Goal: Information Seeking & Learning: Learn about a topic

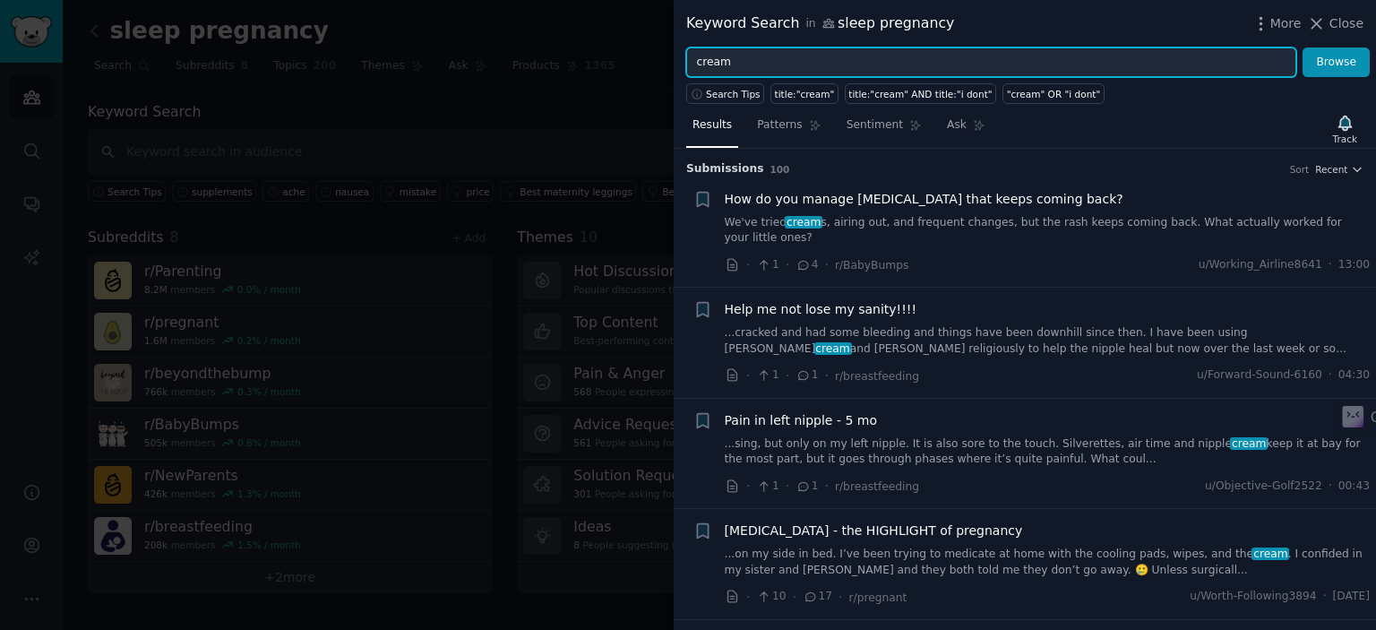
click at [746, 65] on input "cream" at bounding box center [991, 62] width 610 height 30
drag, startPoint x: 745, startPoint y: 65, endPoint x: 703, endPoint y: 65, distance: 41.2
click at [703, 65] on input "cream" at bounding box center [991, 62] width 610 height 30
type input "s"
type input "gummies"
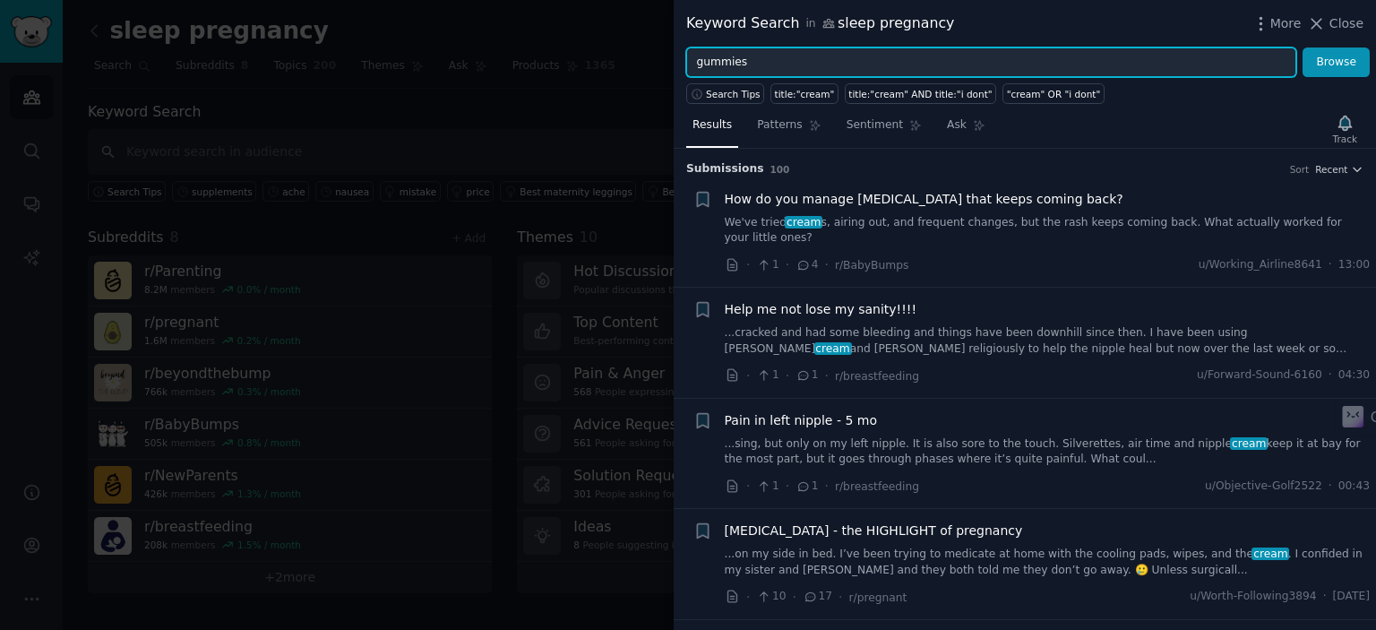
click at [1303, 47] on button "Browse" at bounding box center [1336, 62] width 67 height 30
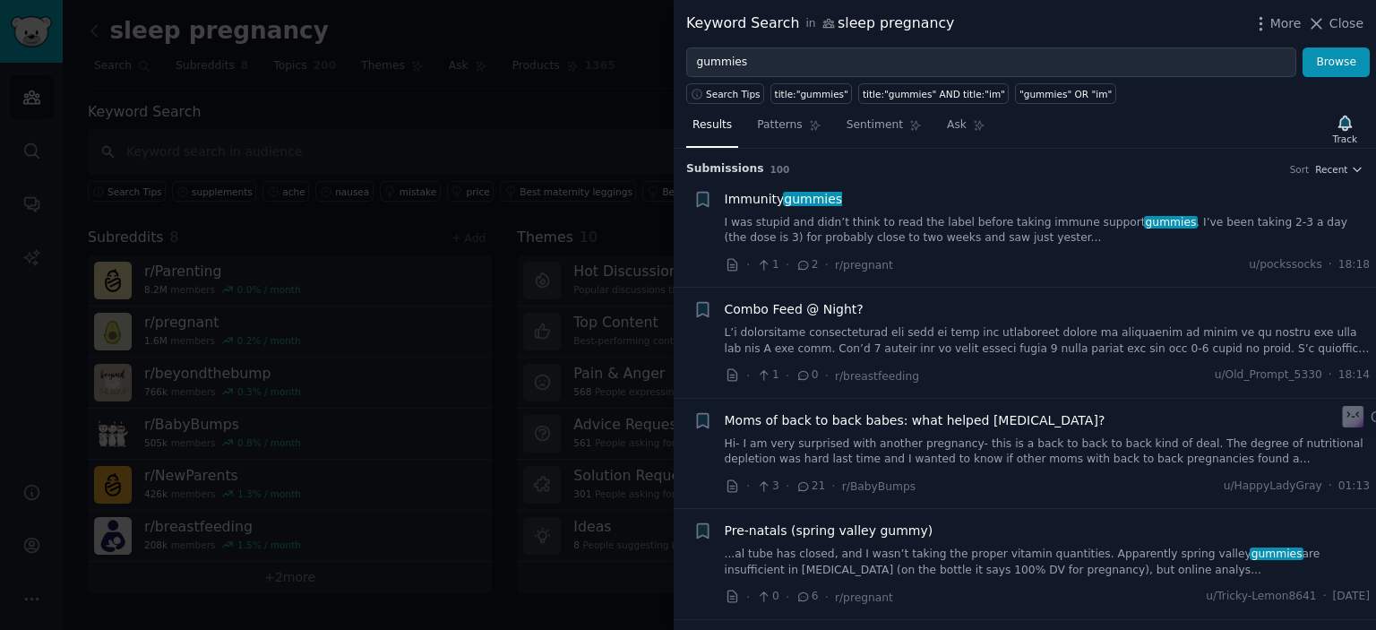
click at [798, 261] on icon at bounding box center [804, 265] width 16 height 13
click at [799, 264] on icon at bounding box center [804, 265] width 10 height 8
click at [948, 264] on div "· 1 · 2 · r/pregnant u/pockssocks · 18:18" at bounding box center [1048, 264] width 646 height 19
click at [964, 223] on link "I was stupid and didn’t think to read the label before taking immune support gu…" at bounding box center [1048, 230] width 646 height 31
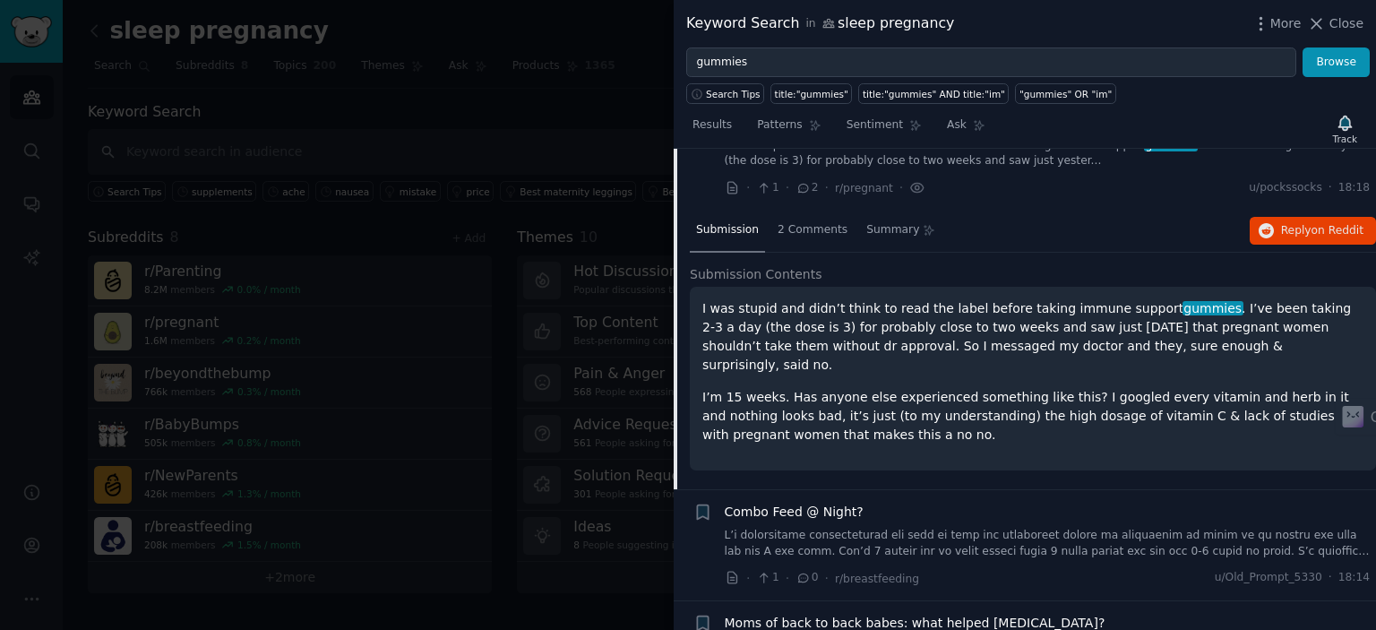
scroll to position [117, 0]
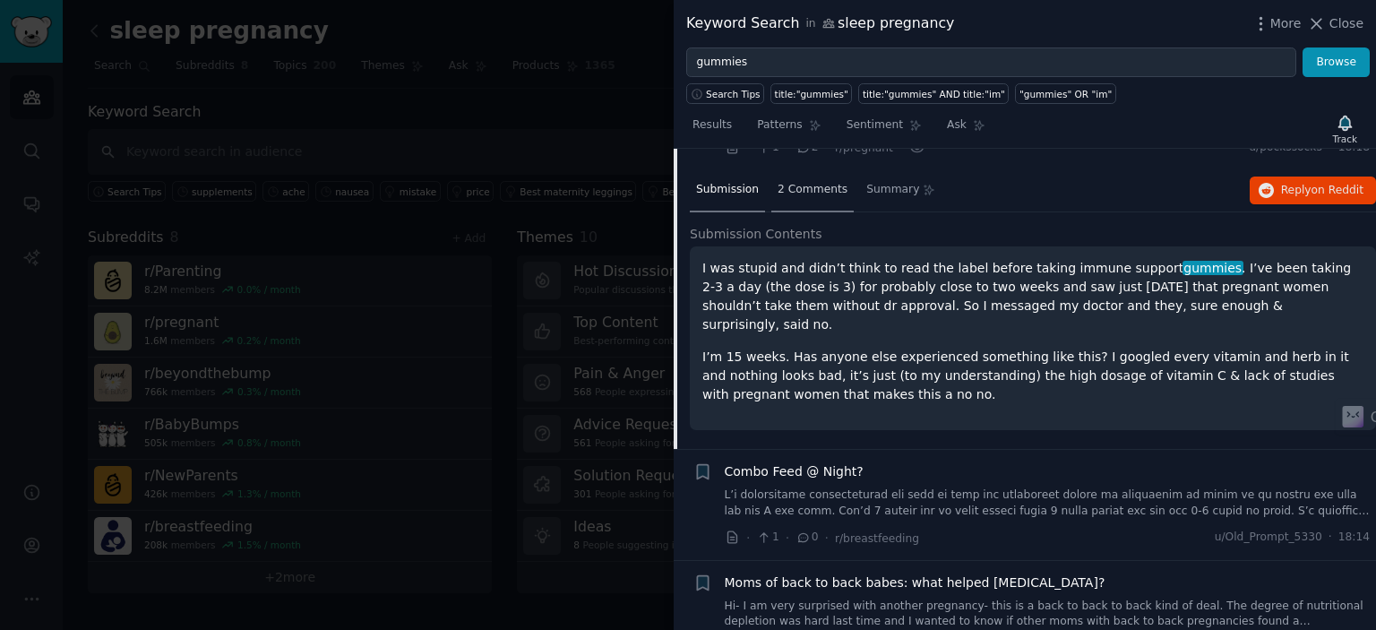
click at [810, 185] on span "2 Comments" at bounding box center [813, 190] width 70 height 16
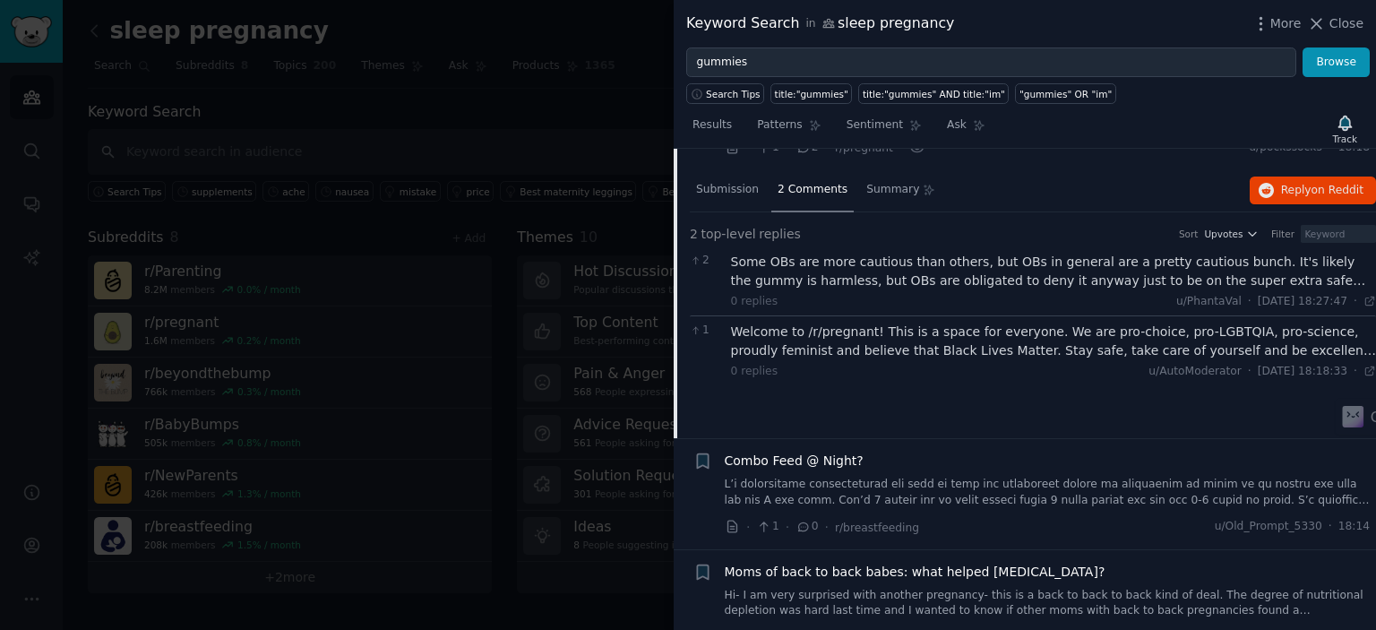
scroll to position [0, 0]
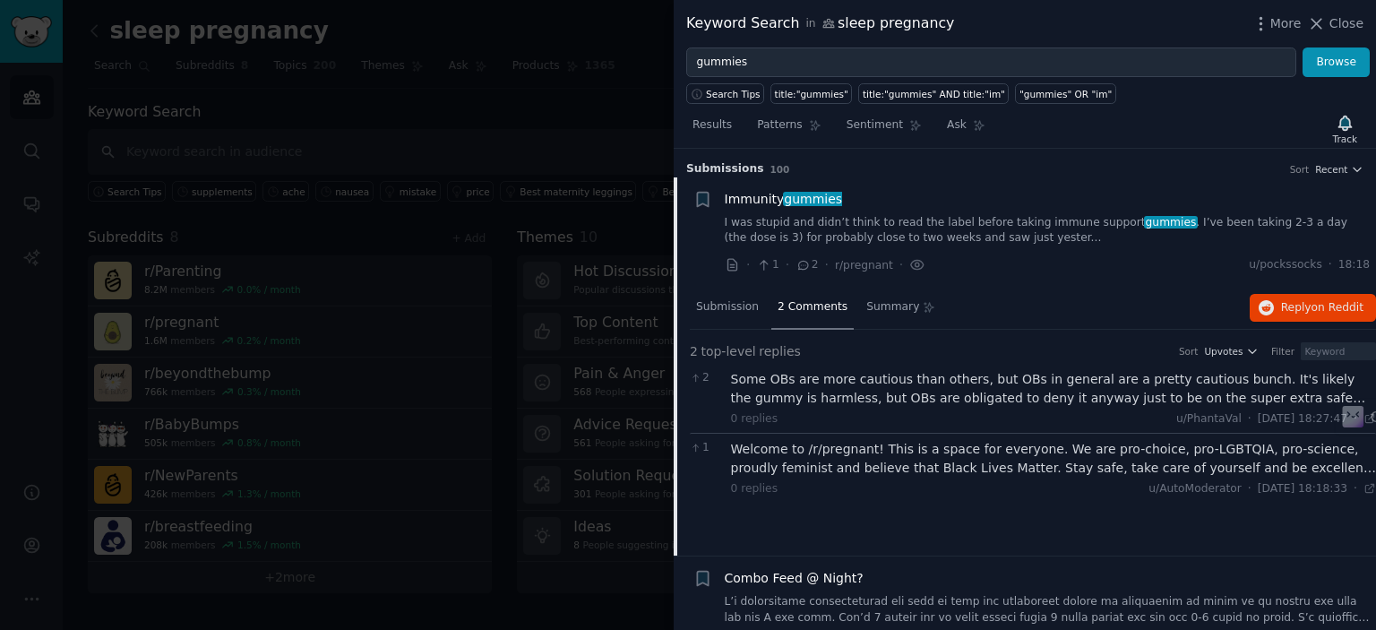
click at [765, 208] on div "Immunity gummies I was stupid and didn’t think to read the label before taking …" at bounding box center [1048, 218] width 646 height 56
click at [764, 199] on span "Immunity gummies" at bounding box center [784, 199] width 118 height 19
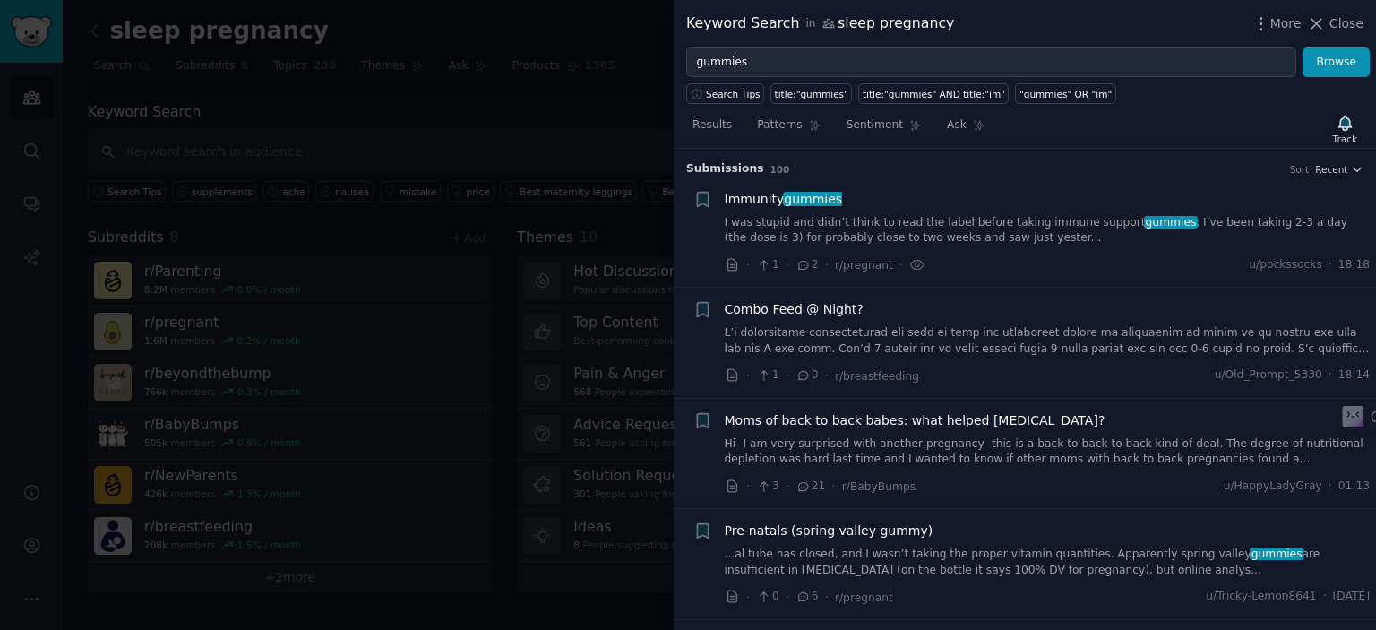
scroll to position [28, 0]
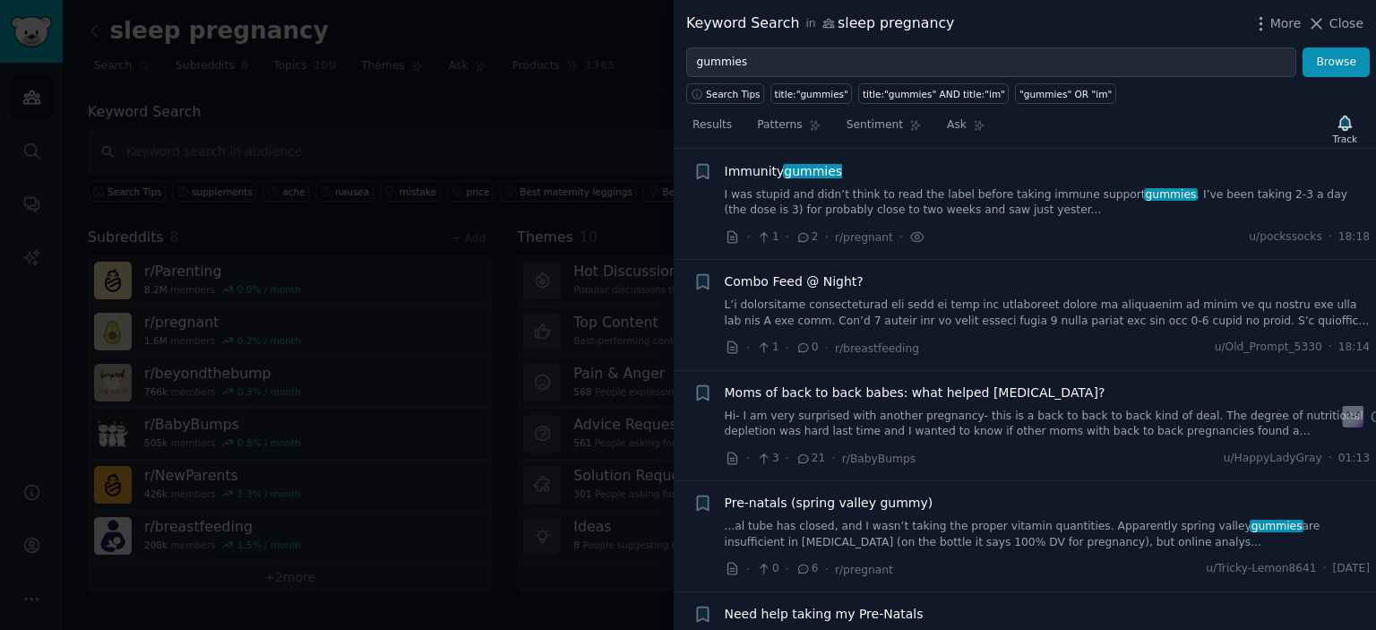
click at [951, 320] on link at bounding box center [1048, 313] width 646 height 31
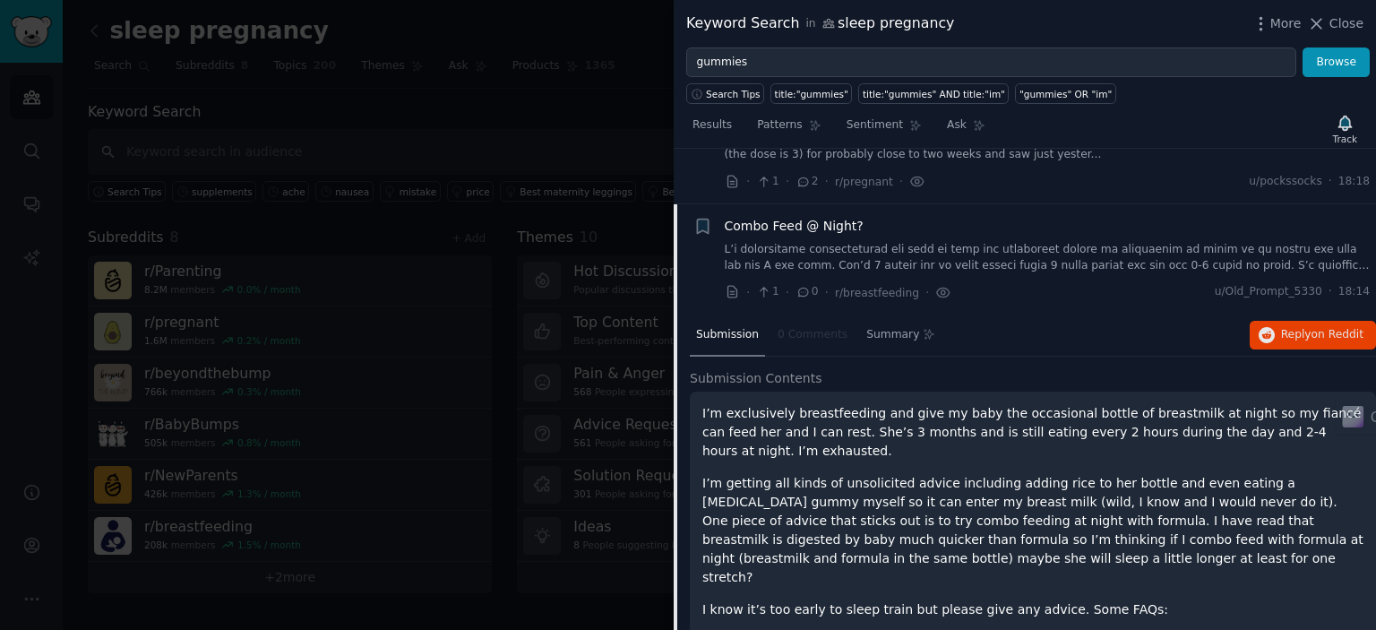
scroll to position [49, 0]
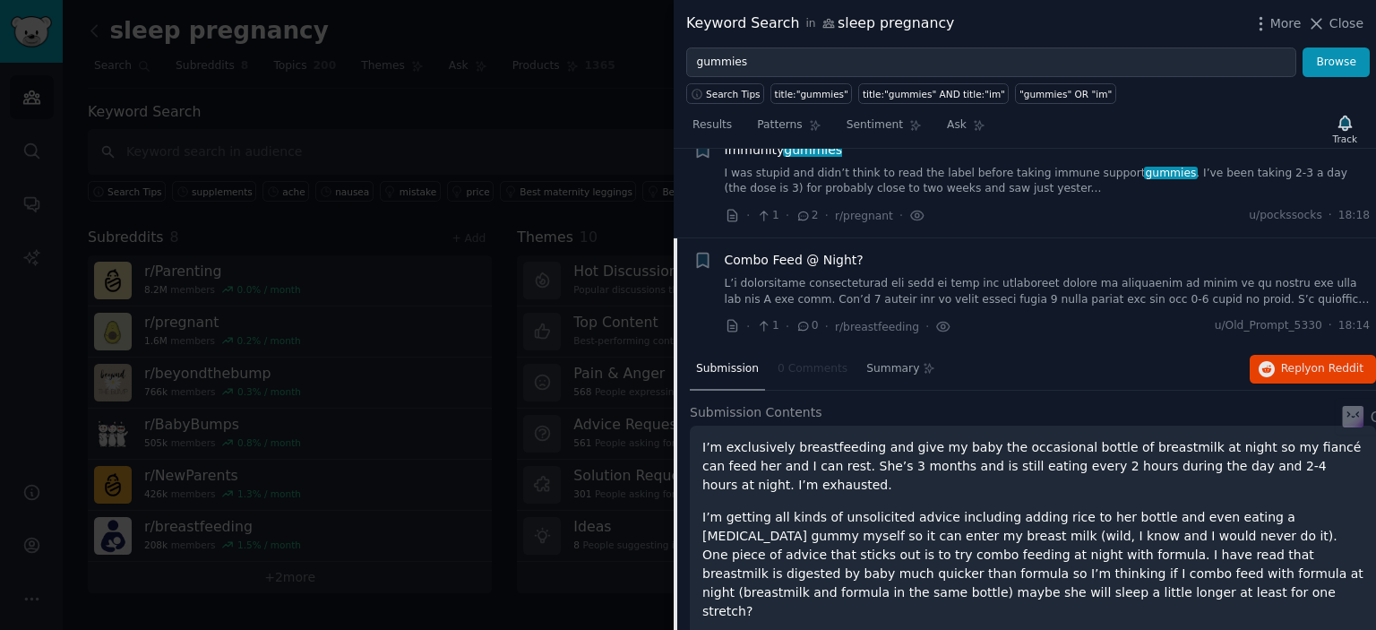
click at [871, 258] on div "Combo Feed @ Night?" at bounding box center [1048, 260] width 646 height 19
click at [828, 256] on span "Combo Feed @ Night?" at bounding box center [794, 260] width 139 height 19
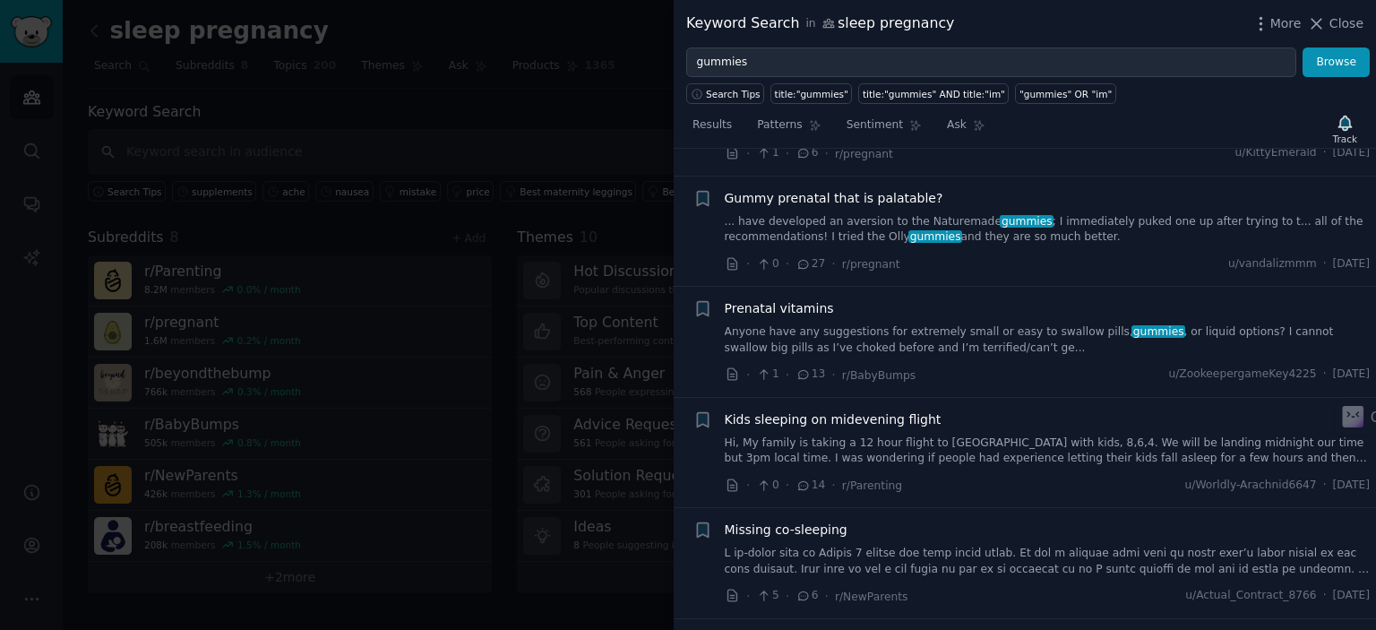
scroll to position [856, 0]
